Goal: Transaction & Acquisition: Register for event/course

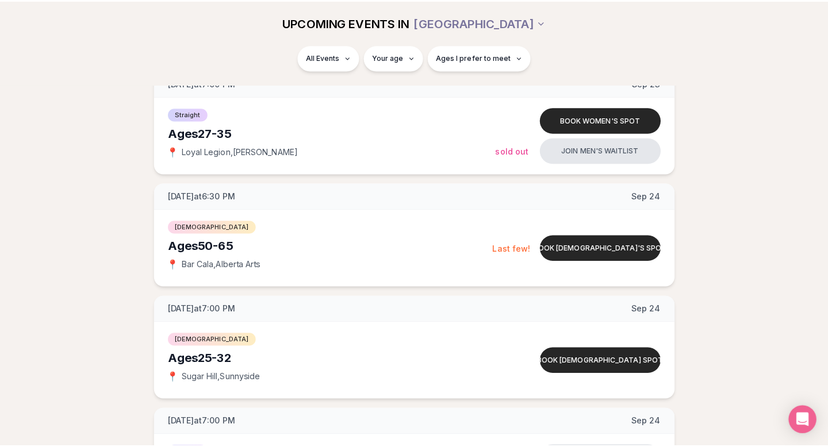
scroll to position [838, 0]
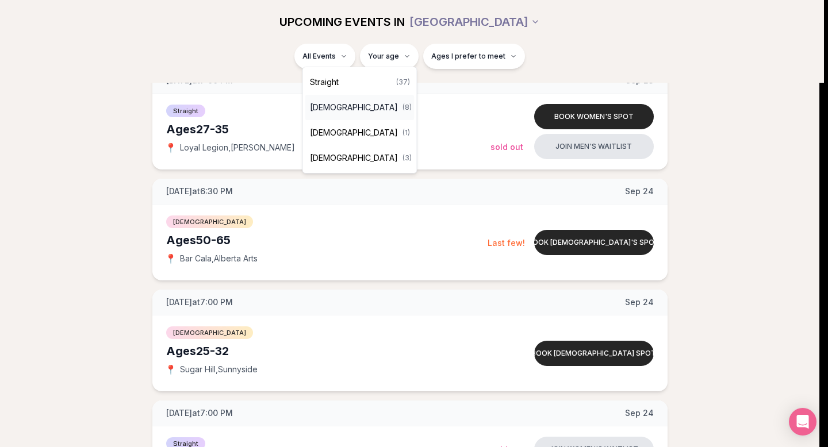
click at [345, 106] on span "[DEMOGRAPHIC_DATA]" at bounding box center [354, 107] width 88 height 11
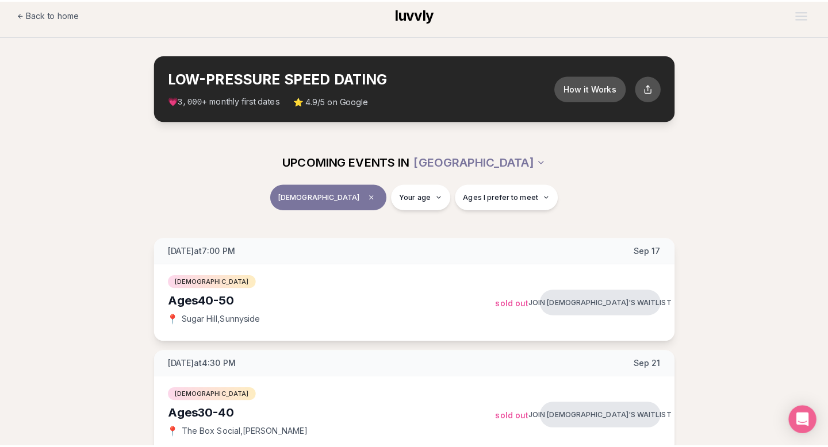
scroll to position [214, 0]
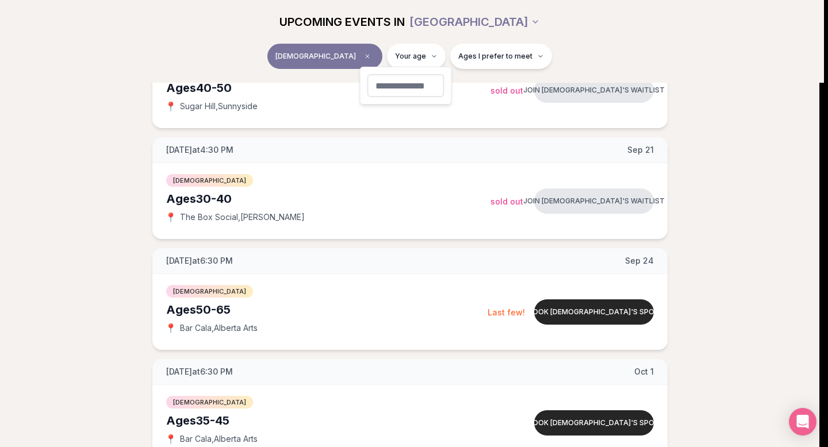
type input "**"
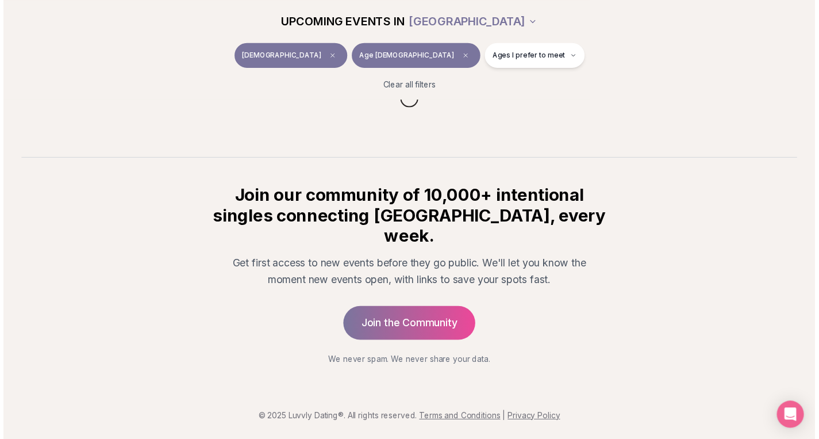
scroll to position [26, 0]
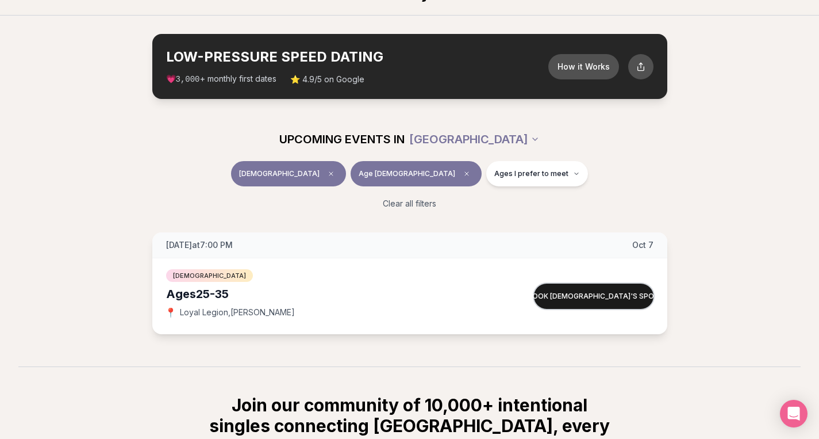
click at [553, 283] on button "Book [DEMOGRAPHIC_DATA]'s spot" at bounding box center [594, 295] width 120 height 25
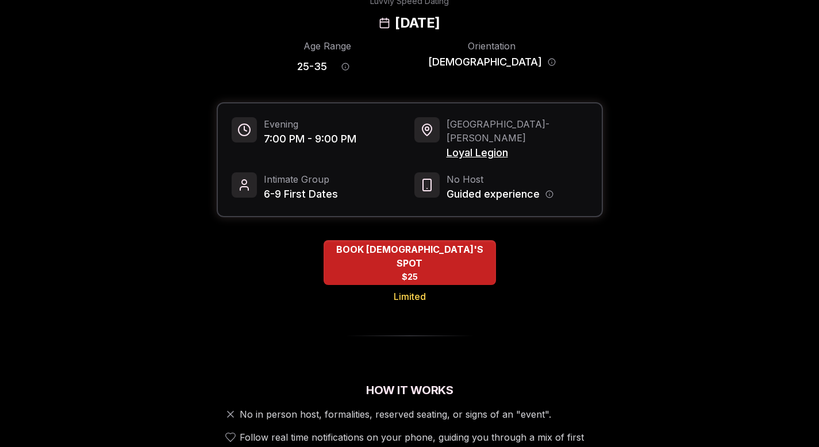
scroll to position [64, 0]
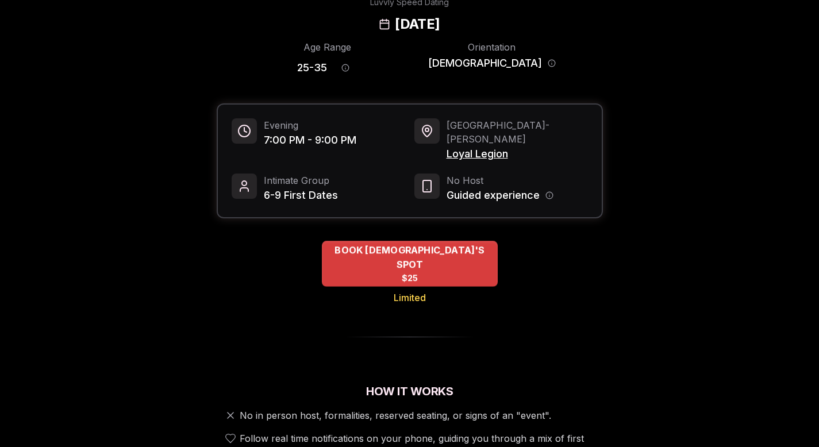
click at [435, 241] on div "BOOK [DEMOGRAPHIC_DATA]'S SPOT $25" at bounding box center [410, 264] width 176 height 46
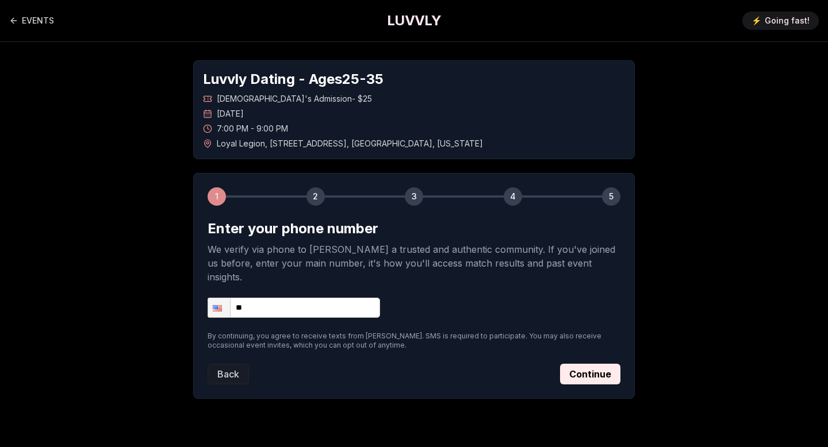
click at [333, 298] on input "**" at bounding box center [294, 308] width 172 height 20
type input "**********"
click at [560, 364] on button "Continue" at bounding box center [590, 374] width 60 height 21
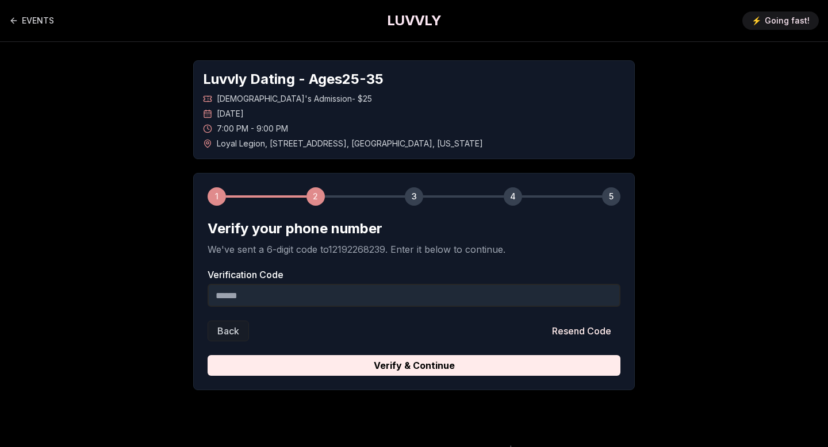
click at [331, 284] on input "Verification Code" at bounding box center [414, 295] width 413 height 23
drag, startPoint x: 266, startPoint y: 74, endPoint x: 343, endPoint y: 74, distance: 76.5
click at [343, 93] on span "[DEMOGRAPHIC_DATA]'s Admission - $25" at bounding box center [294, 98] width 155 height 11
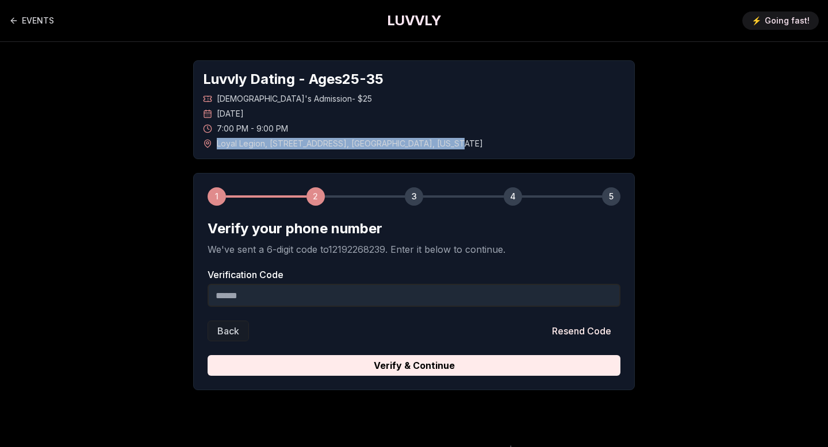
drag, startPoint x: 264, startPoint y: 109, endPoint x: 444, endPoint y: 107, distance: 179.9
click at [444, 138] on div "Loyal Legion , [STREET_ADDRESS][US_STATE]" at bounding box center [414, 143] width 422 height 11
copy span "Loyal Legion , [STREET_ADDRESS][US_STATE]"
click at [368, 284] on input "Verification Code" at bounding box center [414, 295] width 413 height 23
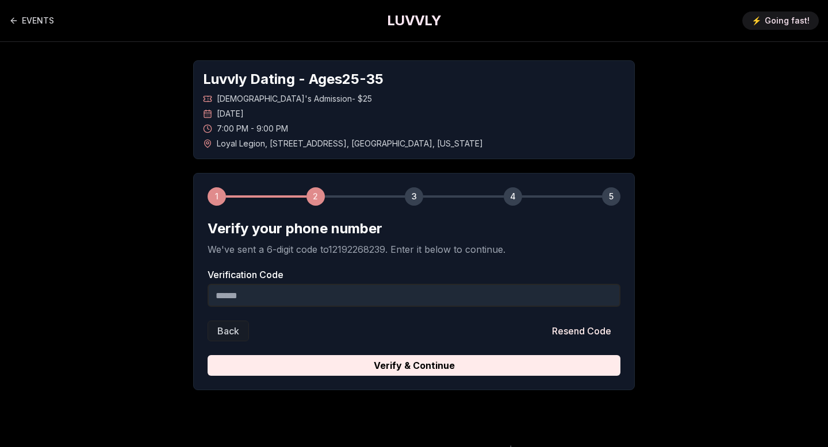
click at [368, 284] on input "Verification Code" at bounding box center [414, 295] width 413 height 23
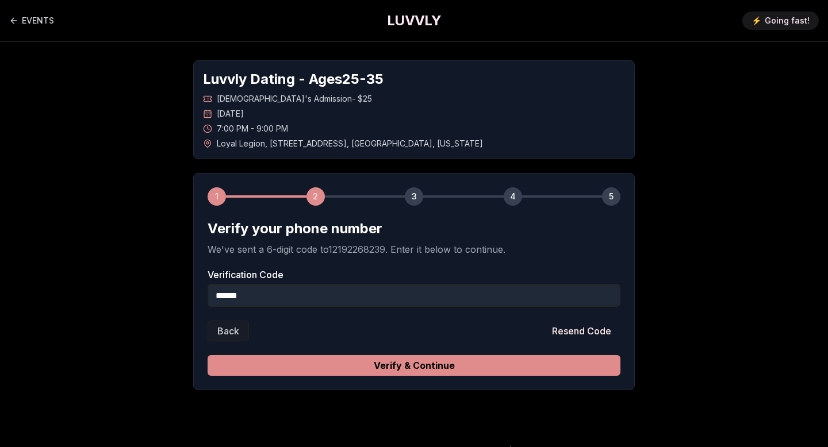
type input "******"
click at [359, 355] on button "Verify & Continue" at bounding box center [414, 365] width 413 height 21
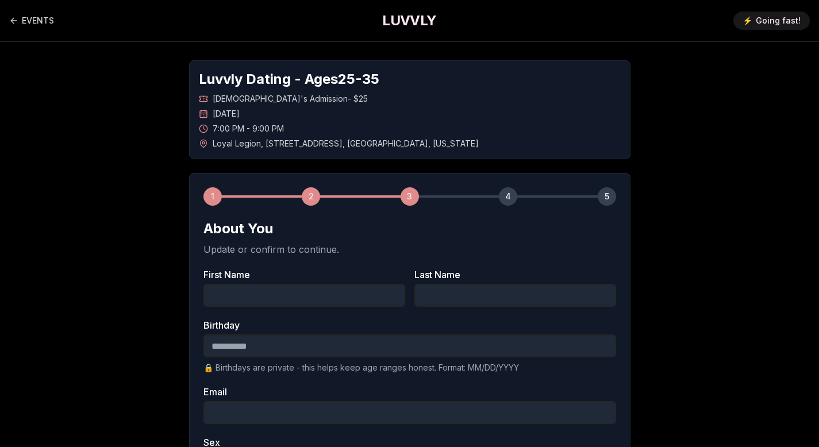
scroll to position [59, 0]
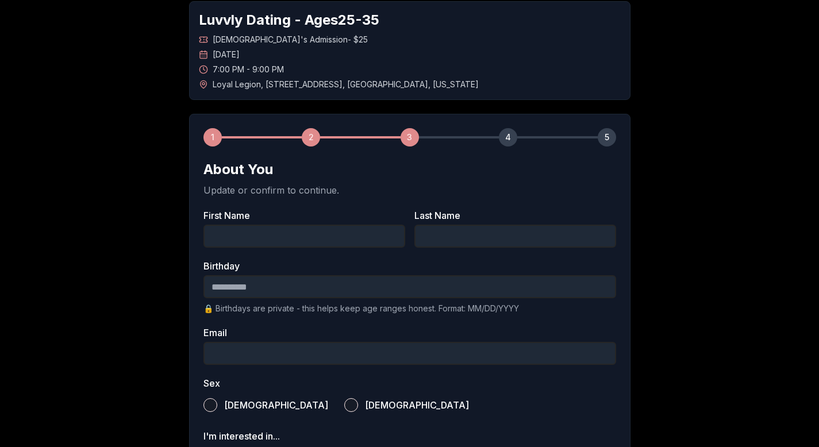
click at [331, 225] on input "First Name" at bounding box center [304, 236] width 202 height 23
type input "****"
click at [448, 225] on input "Last Name" at bounding box center [515, 236] width 202 height 23
type input "********"
click at [393, 303] on p "🔒 Birthdays are private - this helps keep age ranges honest. Format: MM/DD/YYYY" at bounding box center [409, 308] width 413 height 11
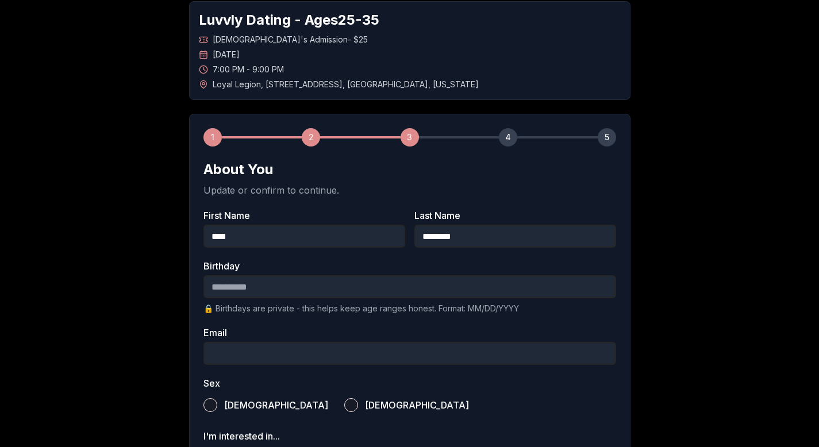
click at [392, 275] on input "Birthday" at bounding box center [409, 286] width 413 height 23
type input "**********"
click at [411, 342] on input "Email" at bounding box center [409, 353] width 413 height 23
type input "**********"
click at [344, 398] on button "[DEMOGRAPHIC_DATA]" at bounding box center [351, 405] width 14 height 14
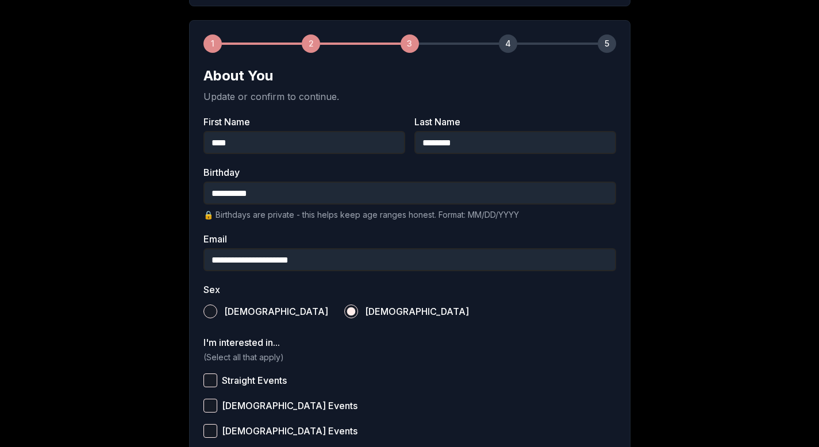
scroll to position [153, 0]
click at [217, 398] on button "[DEMOGRAPHIC_DATA] Events" at bounding box center [210, 405] width 14 height 14
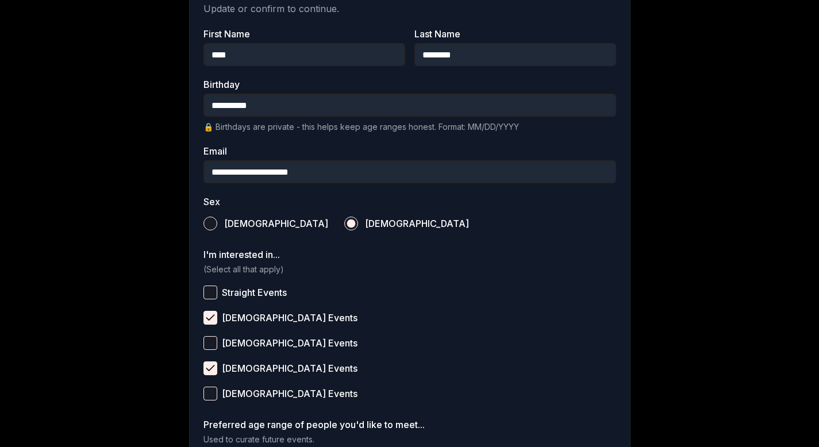
click at [217, 387] on button "[DEMOGRAPHIC_DATA] Events" at bounding box center [210, 394] width 14 height 14
drag, startPoint x: 252, startPoint y: 341, endPoint x: 274, endPoint y: 341, distance: 21.8
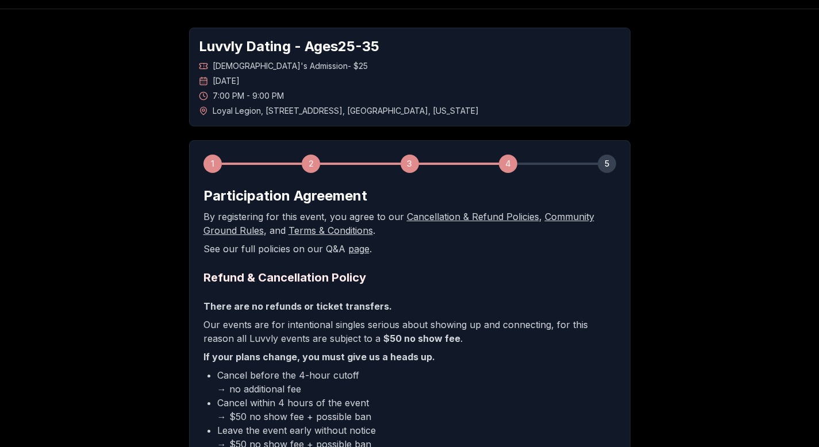
scroll to position [36, 0]
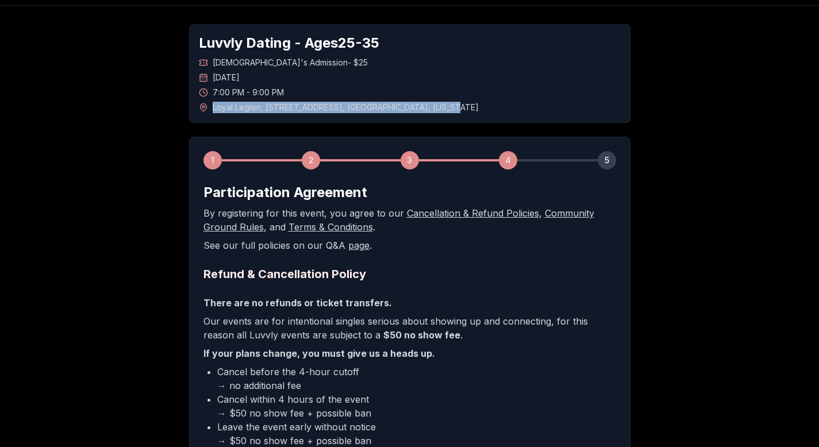
drag, startPoint x: 434, startPoint y: 76, endPoint x: 258, endPoint y: 74, distance: 176.5
click at [258, 74] on div "Luvvly Dating - Ages [DEMOGRAPHIC_DATA] [DEMOGRAPHIC_DATA]'s Admission - $25 [D…" at bounding box center [409, 73] width 441 height 99
copy span "Loyal Legion , [STREET_ADDRESS][US_STATE]"
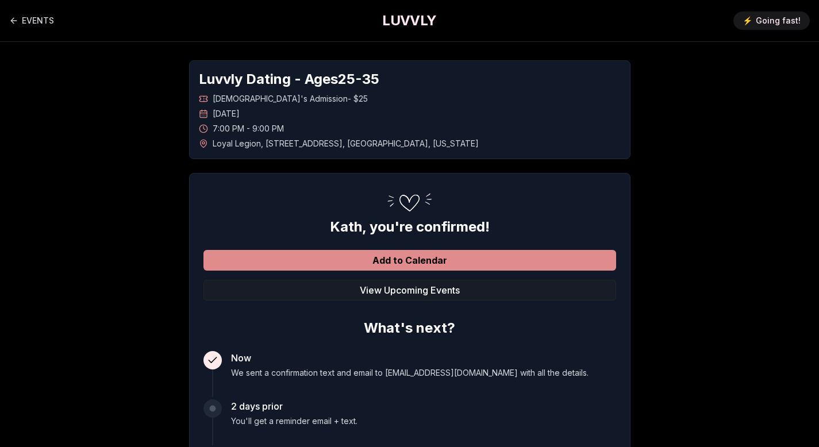
click at [443, 250] on button "Add to Calendar" at bounding box center [409, 260] width 413 height 21
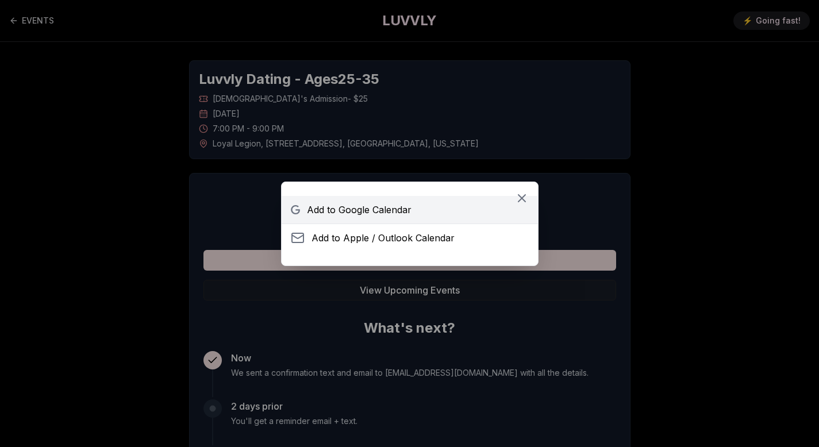
click at [405, 213] on span "Add to Google Calendar" at bounding box center [359, 210] width 105 height 14
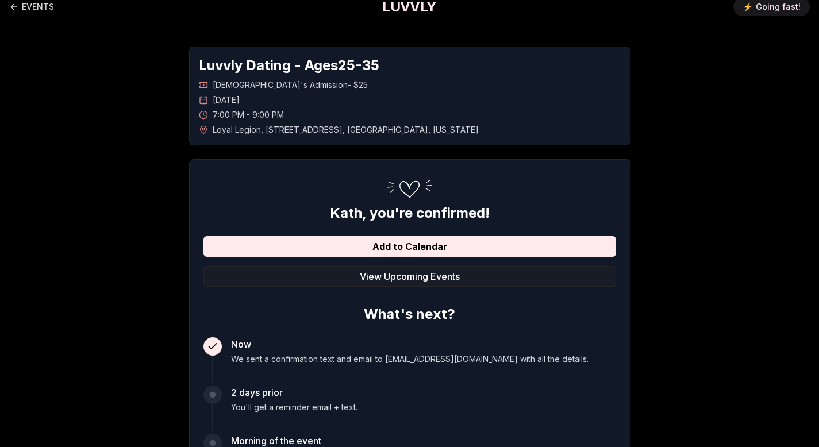
scroll to position [17, 0]
